Goal: Task Accomplishment & Management: Use online tool/utility

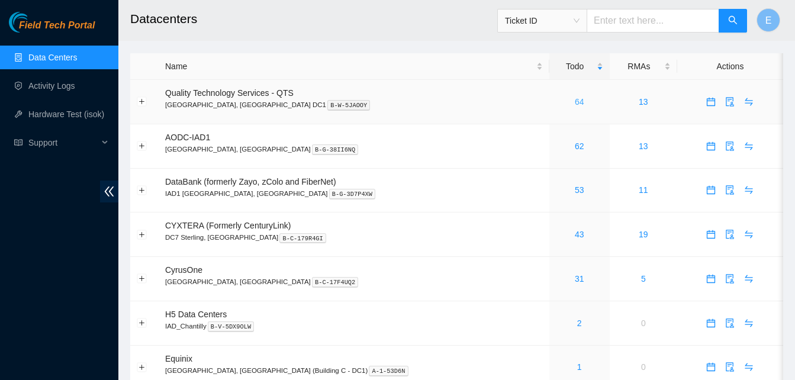
click at [575, 101] on link "64" at bounding box center [579, 101] width 9 height 9
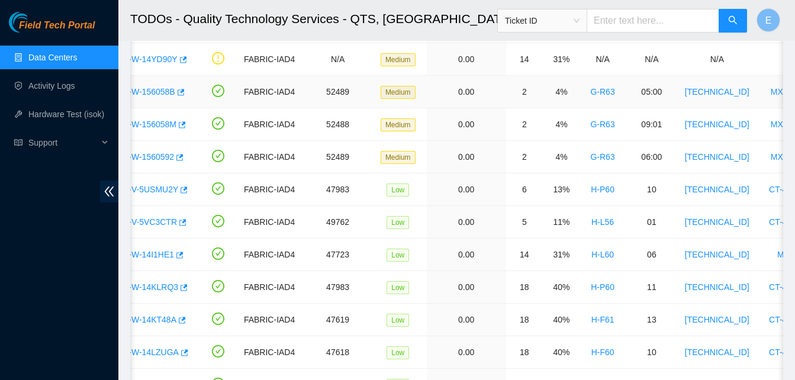
scroll to position [410, 0]
click at [177, 256] on icon "button" at bounding box center [179, 255] width 8 height 8
click at [63, 117] on link "Hardware Test (isok)" at bounding box center [66, 114] width 76 height 9
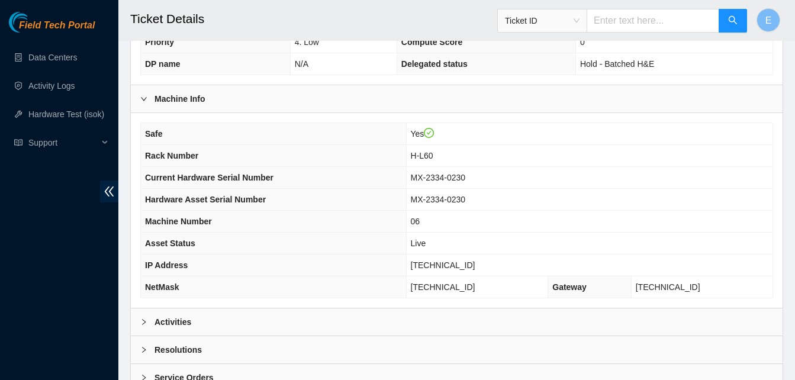
scroll to position [423, 0]
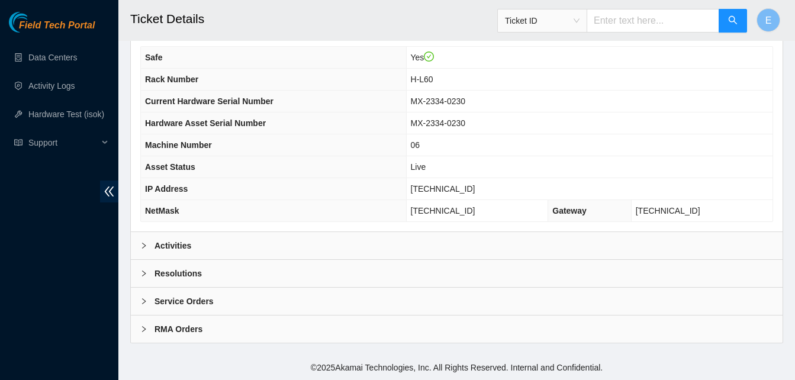
click at [165, 245] on b "Activities" at bounding box center [173, 245] width 37 height 13
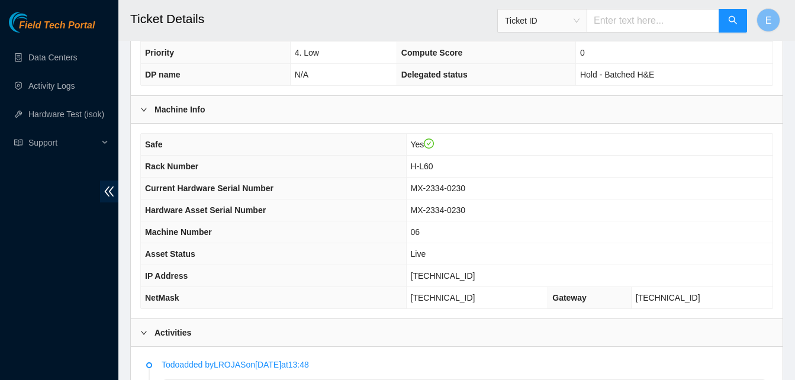
scroll to position [336, 0]
drag, startPoint x: 425, startPoint y: 274, endPoint x: 479, endPoint y: 276, distance: 53.9
click at [479, 276] on td "[TECHNICAL_ID]" at bounding box center [589, 277] width 367 height 22
copy span "[TECHNICAL_ID]"
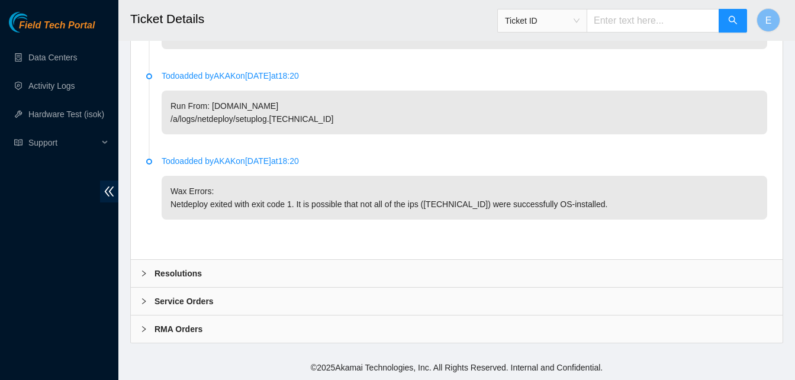
scroll to position [1148, 0]
click at [181, 276] on b "Resolutions" at bounding box center [178, 273] width 47 height 13
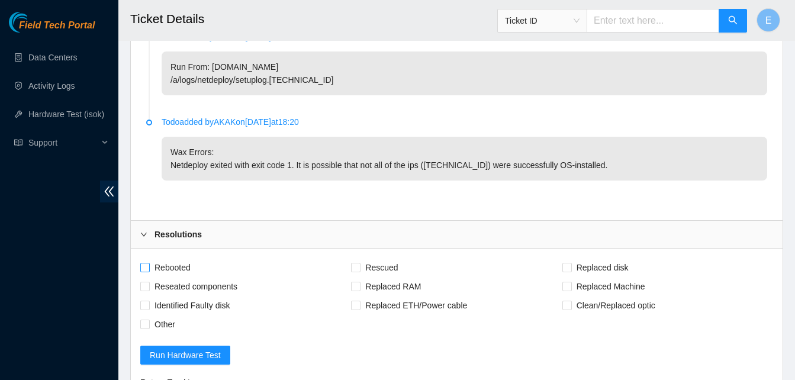
click at [149, 272] on span at bounding box center [144, 267] width 9 height 9
click at [149, 271] on input "Rebooted" at bounding box center [144, 267] width 8 height 8
checkbox input "true"
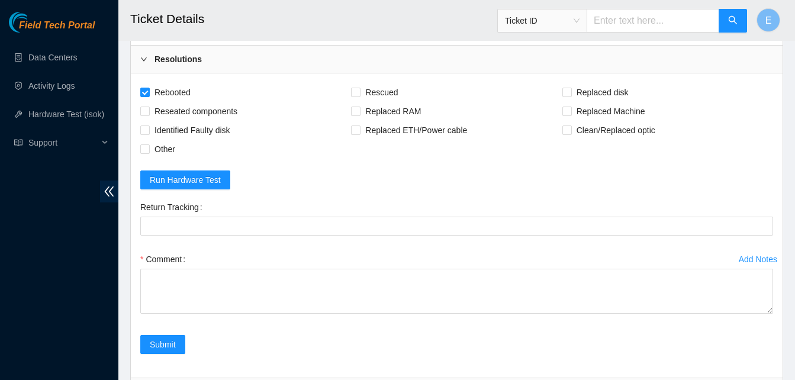
scroll to position [1335, 0]
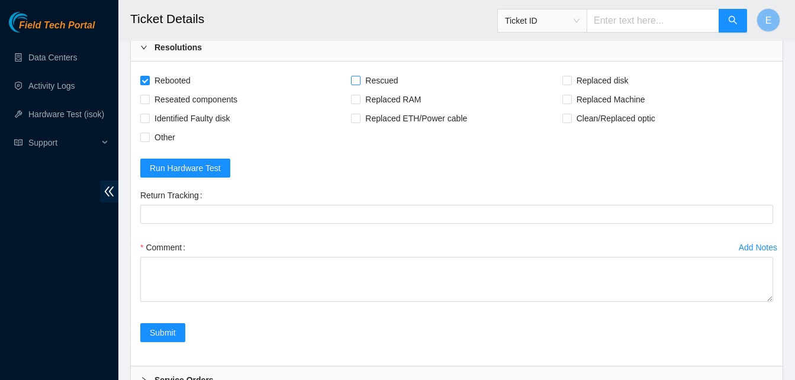
click at [355, 84] on input "Rescued" at bounding box center [355, 80] width 8 height 8
checkbox input "true"
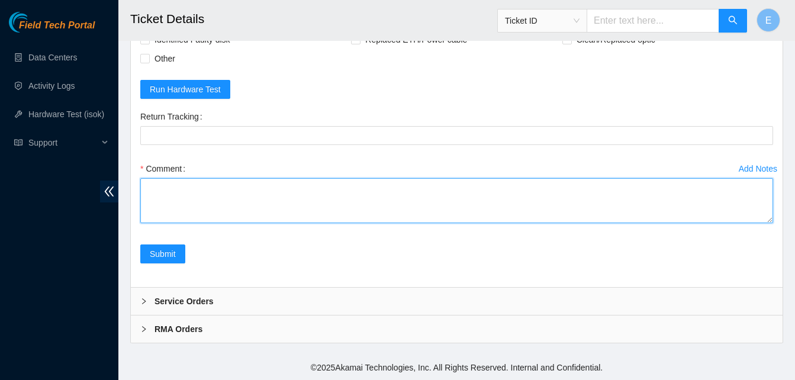
click at [187, 193] on textarea "Comment" at bounding box center [456, 200] width 633 height 45
click at [149, 210] on textarea "verify rack and server verify sn" at bounding box center [456, 200] width 633 height 45
paste textarea "336874 15-09-2025 02:33:59 23.213.246.233 COMPLETE Result Detail Message Ticket…"
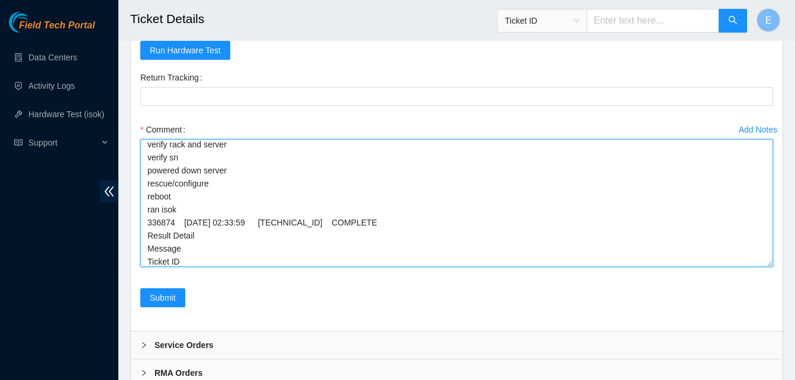
scroll to position [0, 0]
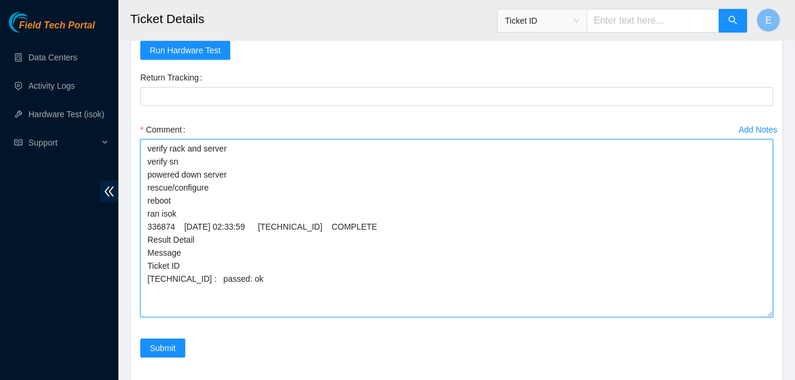
drag, startPoint x: 768, startPoint y: 220, endPoint x: 768, endPoint y: 358, distance: 137.4
click at [768, 317] on textarea "verify rack and server verify sn powered down server rescue/configure reboot ra…" at bounding box center [456, 228] width 633 height 178
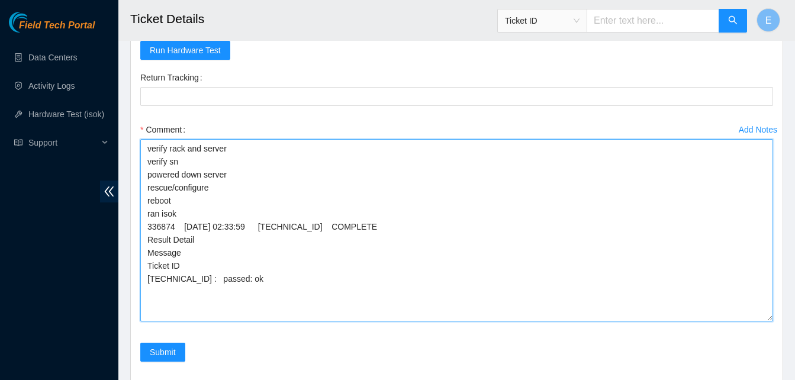
scroll to position [1590, 0]
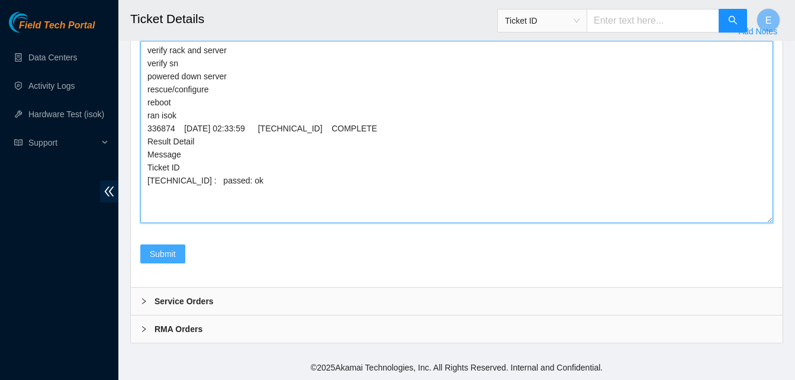
type textarea "verify rack and server verify sn powered down server rescue/configure reboot ra…"
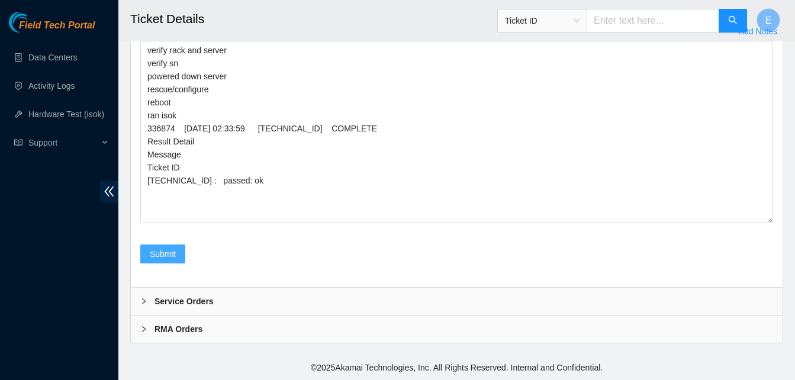
click at [160, 249] on span "Submit" at bounding box center [163, 254] width 26 height 13
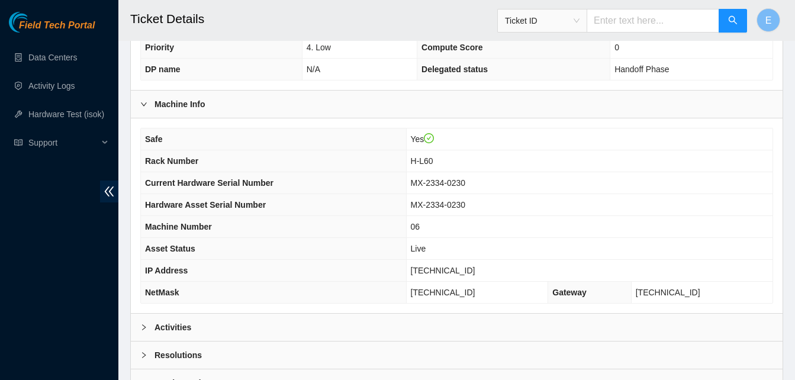
scroll to position [423, 0]
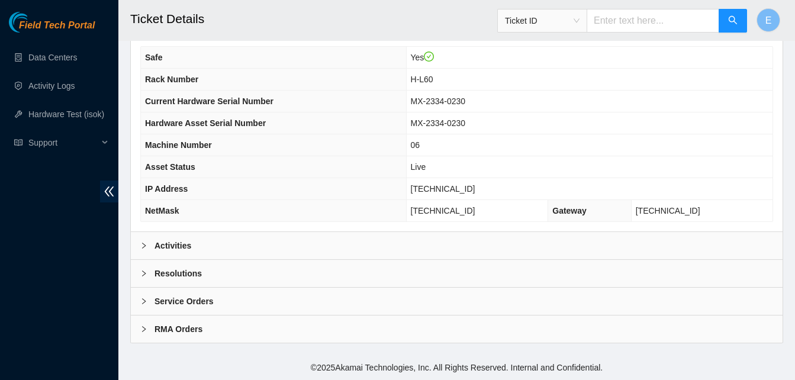
click at [170, 243] on b "Activities" at bounding box center [173, 245] width 37 height 13
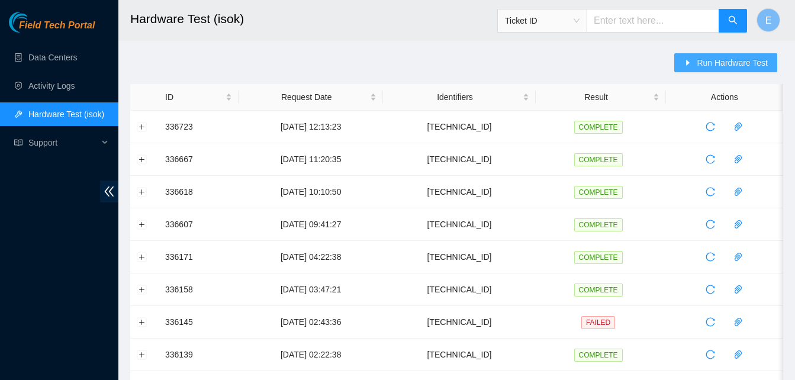
click at [733, 62] on span "Run Hardware Test" at bounding box center [732, 62] width 71 height 13
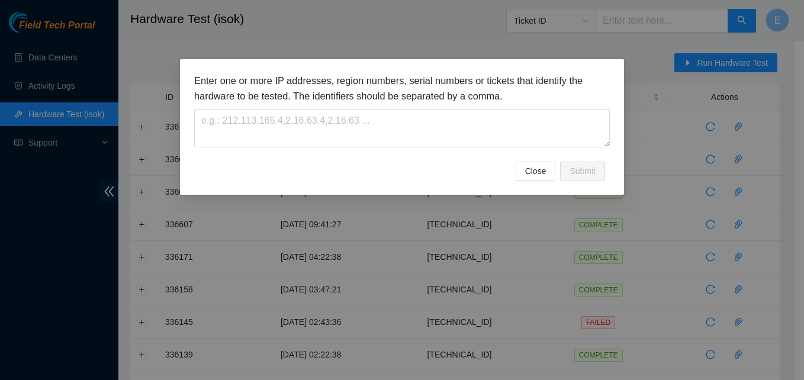
click at [444, 84] on h3 "Enter one or more IP addresses, region numbers, serial numbers or tickets that …" at bounding box center [402, 88] width 416 height 30
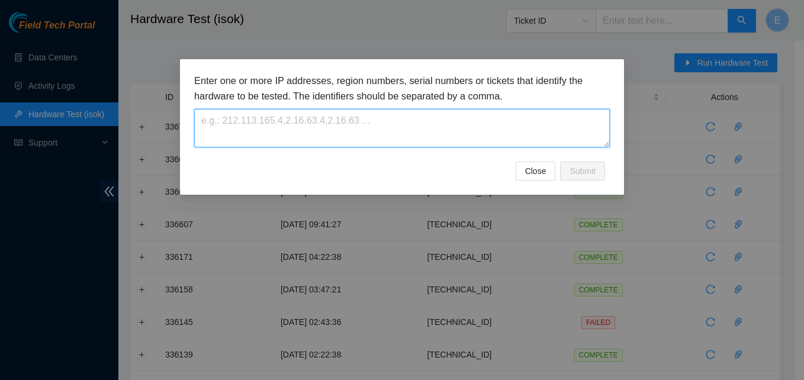
click at [399, 124] on textarea at bounding box center [402, 128] width 416 height 38
paste textarea "23.213.246.233"
type textarea "23.213.246.233"
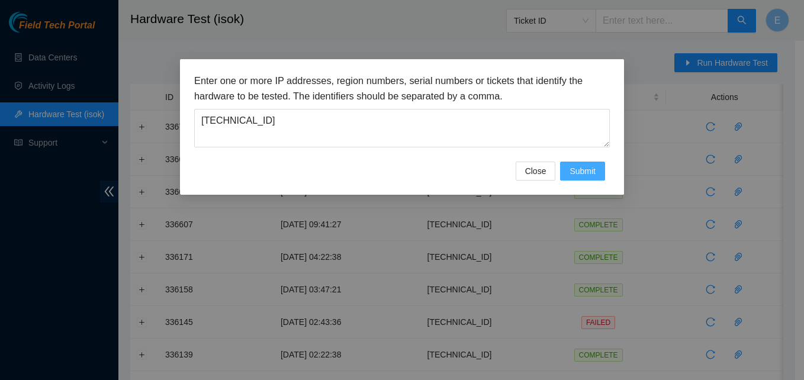
click at [580, 172] on span "Submit" at bounding box center [583, 171] width 26 height 13
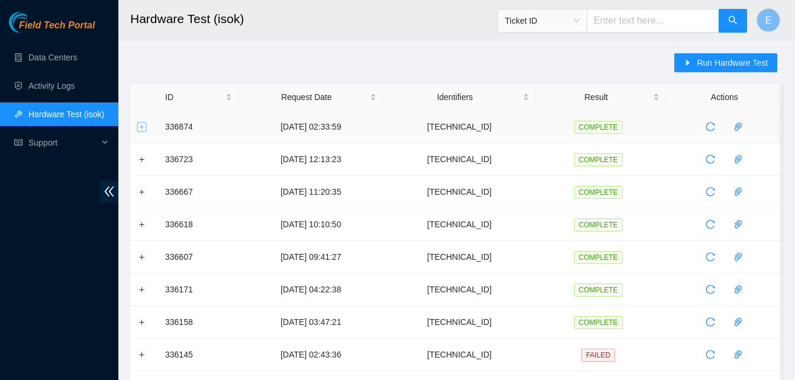
click at [142, 127] on button "Expand row" at bounding box center [141, 126] width 9 height 9
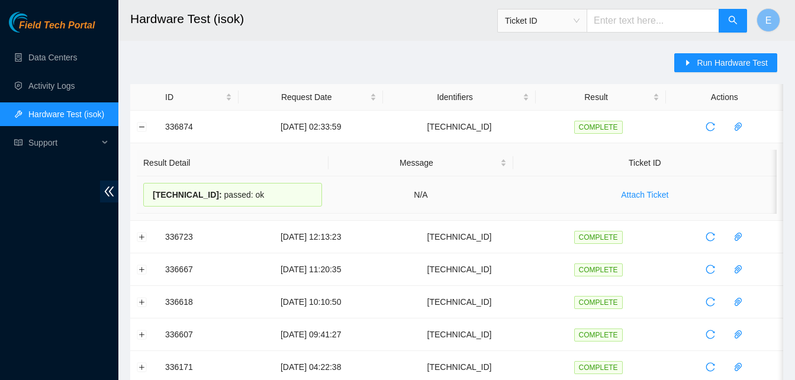
drag, startPoint x: 166, startPoint y: 120, endPoint x: 259, endPoint y: 191, distance: 117.5
copy tbody "336874 15-09-2025 02:33:59 23.213.246.233 COMPLETE Result Detail Message Ticket…"
click at [60, 54] on link "Data Centers" at bounding box center [52, 57] width 49 height 9
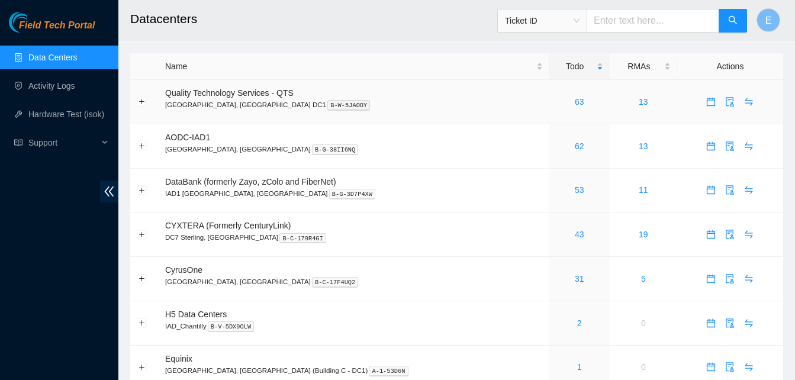
click at [556, 107] on div "63" at bounding box center [579, 101] width 47 height 13
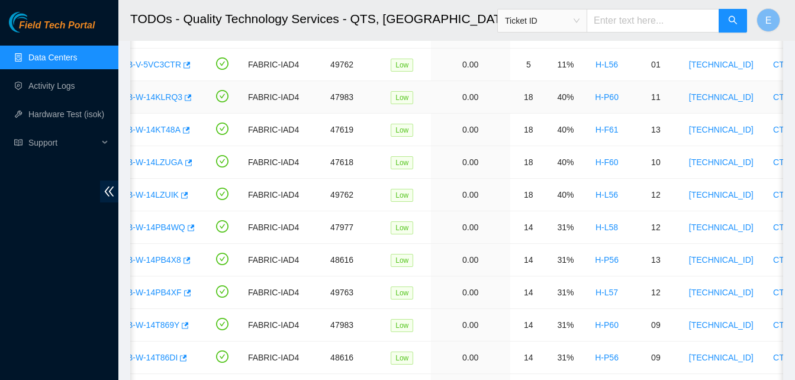
scroll to position [568, 0]
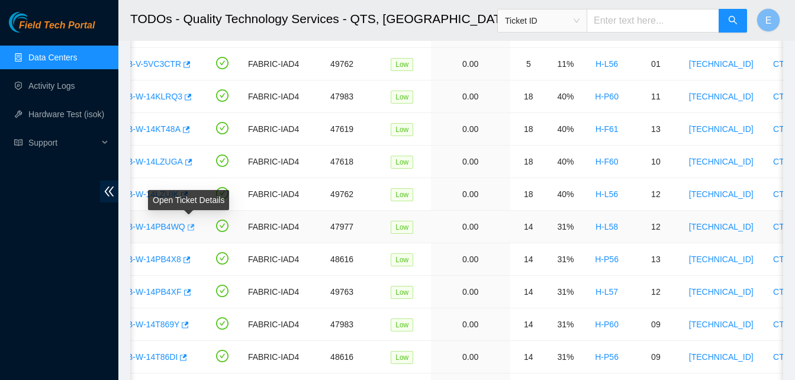
click at [192, 225] on icon "button" at bounding box center [191, 227] width 7 height 7
click at [65, 117] on link "Hardware Test (isok)" at bounding box center [66, 114] width 76 height 9
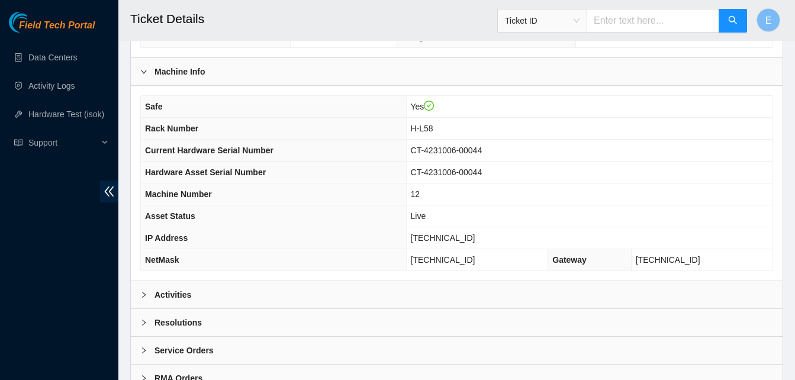
scroll to position [423, 0]
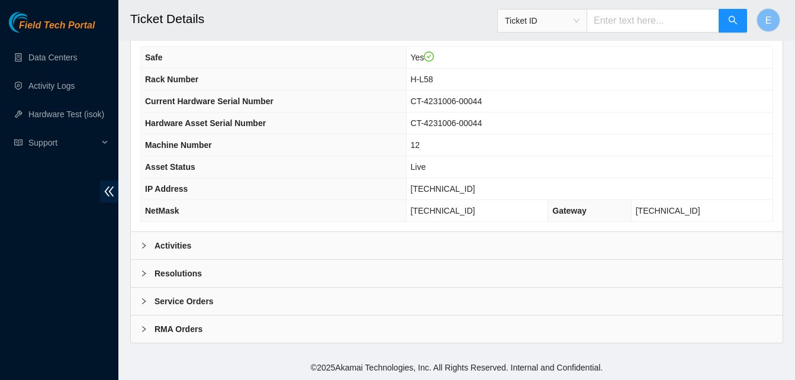
click at [174, 247] on b "Activities" at bounding box center [173, 245] width 37 height 13
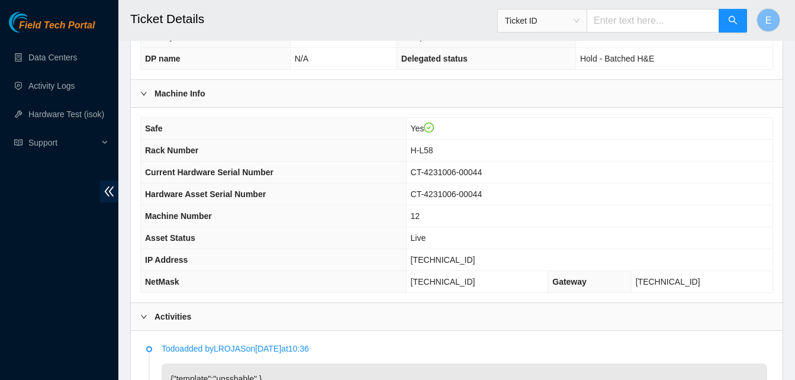
scroll to position [352, 0]
click at [454, 298] on div "Safe Yes Rack Number H-L58 Current Hardware Serial Number CT-4231006-00044 Hard…" at bounding box center [457, 205] width 652 height 195
drag, startPoint x: 432, startPoint y: 264, endPoint x: 477, endPoint y: 265, distance: 45.6
click at [476, 265] on span "[TECHNICAL_ID]" at bounding box center [443, 260] width 65 height 9
copy span "[TECHNICAL_ID]"
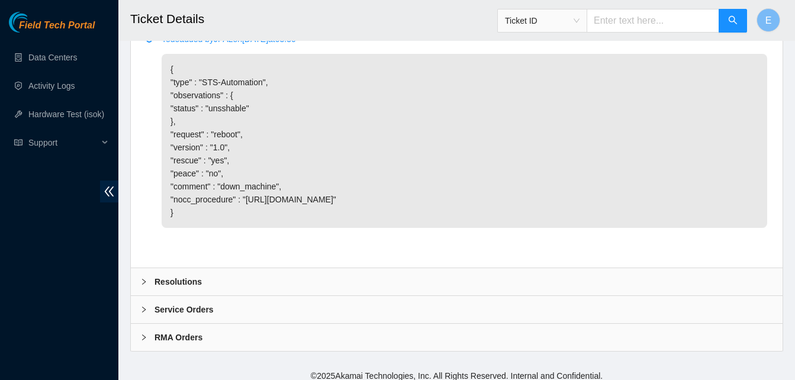
scroll to position [932, 0]
click at [191, 287] on b "Resolutions" at bounding box center [178, 280] width 47 height 13
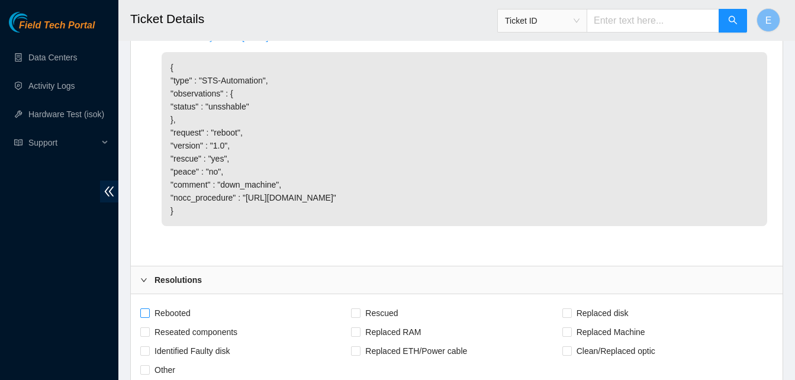
click at [142, 317] on input "Rebooted" at bounding box center [144, 313] width 8 height 8
checkbox input "true"
click at [354, 317] on input "Rescued" at bounding box center [355, 313] width 8 height 8
checkbox input "true"
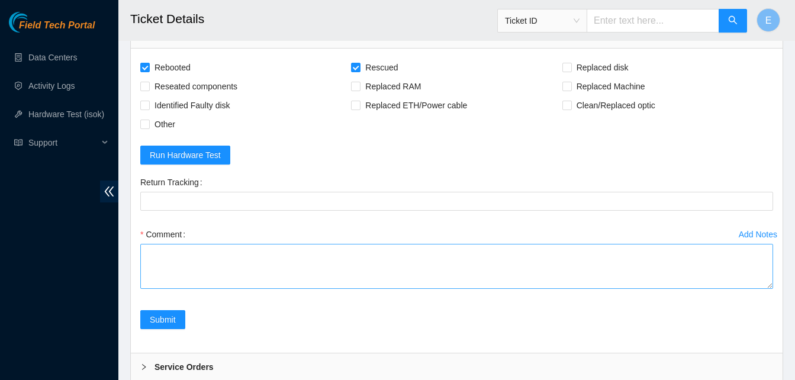
scroll to position [1178, 0]
click at [194, 288] on textarea "Comment" at bounding box center [456, 265] width 633 height 45
paste textarea "336895 15-09-2025 03:00:40 23.52.15.239 COMPLETE Result Detail Message Ticket I…"
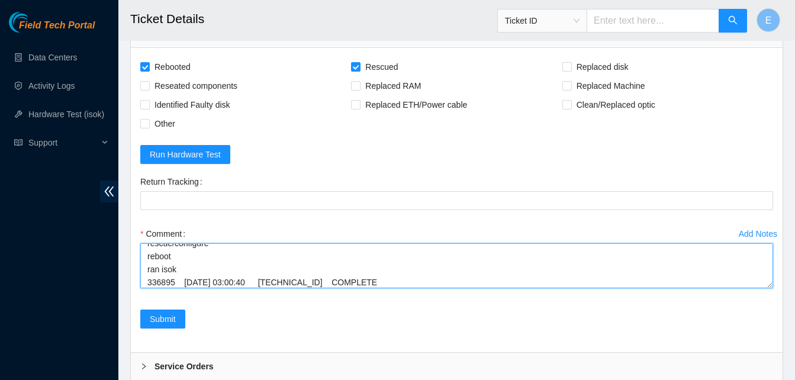
scroll to position [101, 0]
drag, startPoint x: 763, startPoint y: 312, endPoint x: 758, endPoint y: 399, distance: 87.8
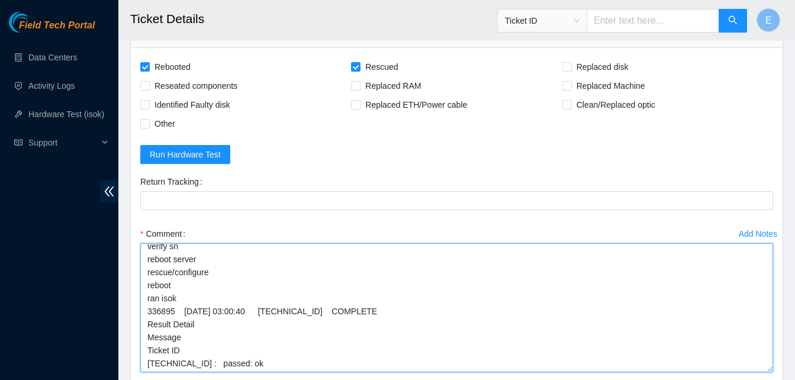
scroll to position [5, 0]
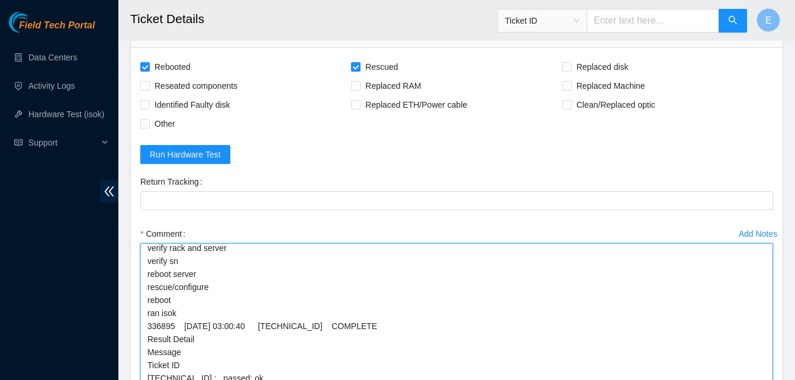
drag, startPoint x: 770, startPoint y: 309, endPoint x: 768, endPoint y: 409, distance: 99.5
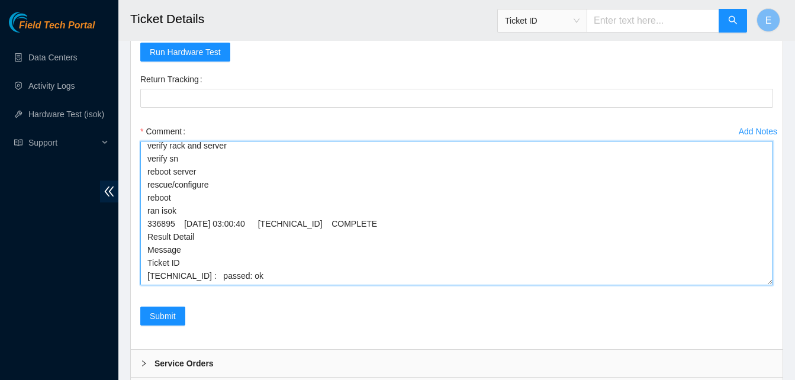
scroll to position [1289, 0]
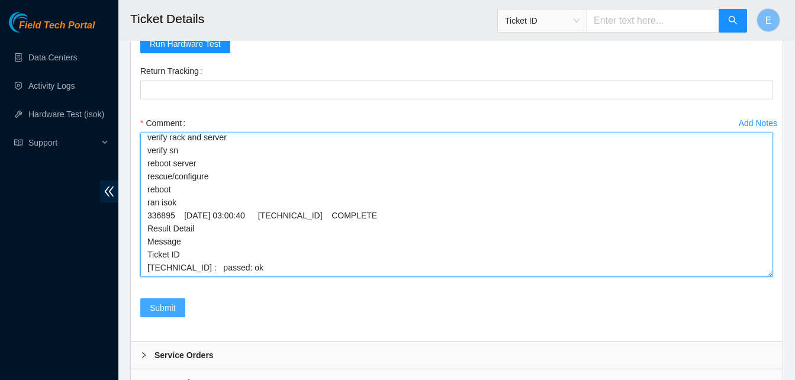
type textarea "verify rack and server verify sn reboot server rescue/configure reboot ran isok…"
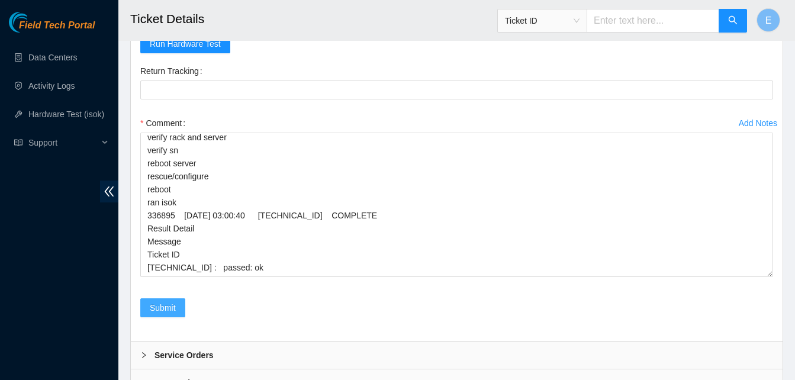
click at [175, 314] on span "Submit" at bounding box center [163, 307] width 26 height 13
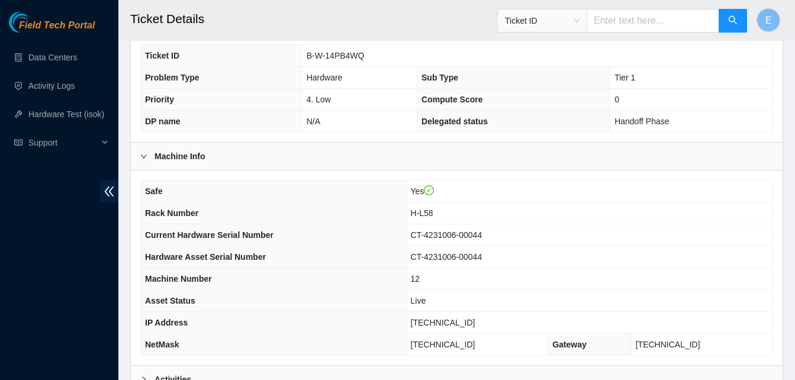
scroll to position [423, 0]
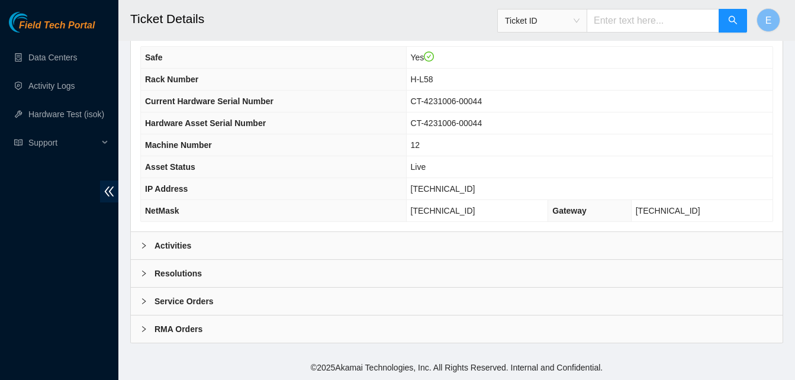
click at [181, 245] on b "Activities" at bounding box center [173, 245] width 37 height 13
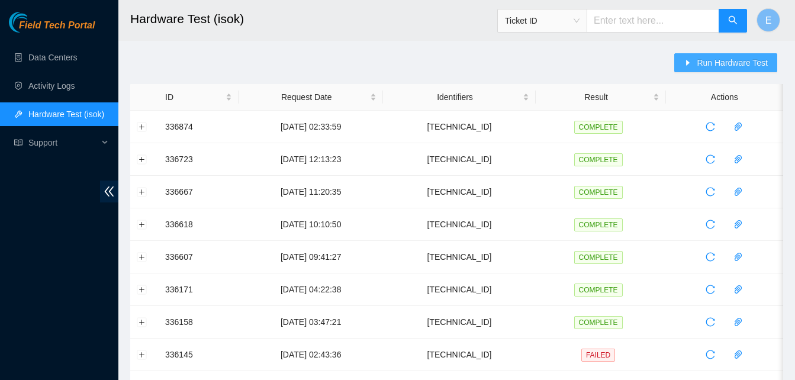
click at [705, 57] on span "Run Hardware Test" at bounding box center [732, 62] width 71 height 13
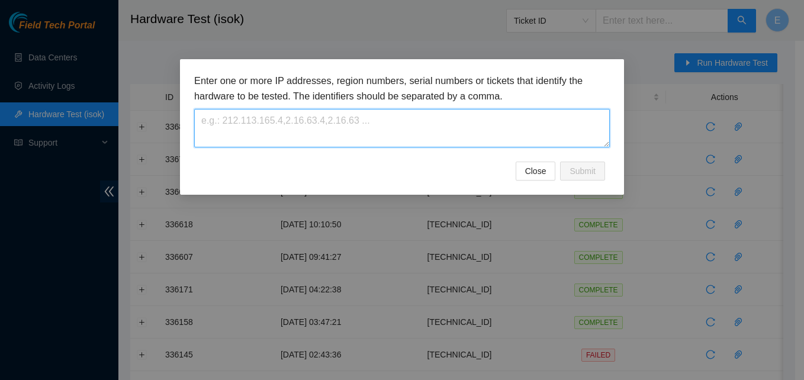
click at [418, 130] on textarea at bounding box center [402, 128] width 416 height 38
paste textarea "[TECHNICAL_ID]"
type textarea "[TECHNICAL_ID]"
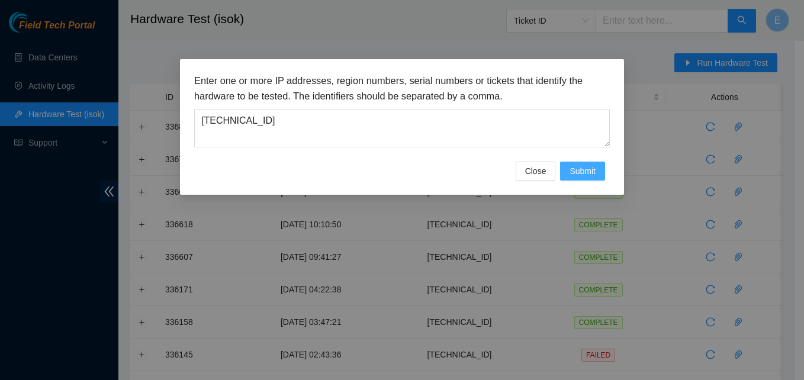
click at [592, 166] on span "Submit" at bounding box center [583, 171] width 26 height 13
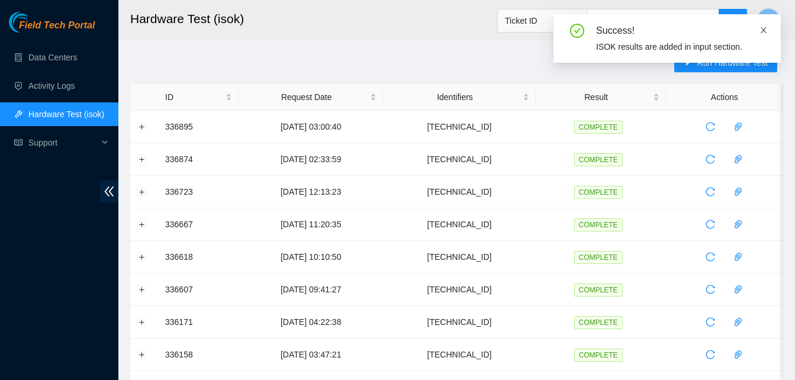
click at [762, 25] on span at bounding box center [764, 29] width 8 height 9
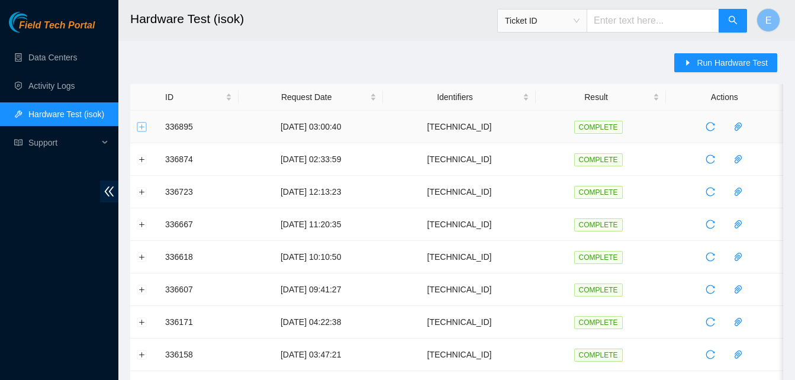
click at [141, 130] on button "Expand row" at bounding box center [141, 126] width 9 height 9
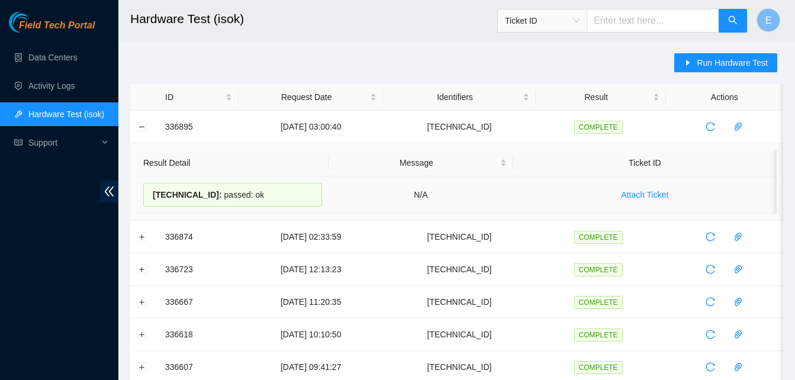
drag, startPoint x: 165, startPoint y: 123, endPoint x: 255, endPoint y: 191, distance: 112.4
copy tbody "336895 [DATE] 03:00:40 [TECHNICAL_ID] COMPLETE Result Detail Message Ticket ID …"
click at [143, 124] on button "Collapse row" at bounding box center [141, 126] width 9 height 9
